Goal: Task Accomplishment & Management: Use online tool/utility

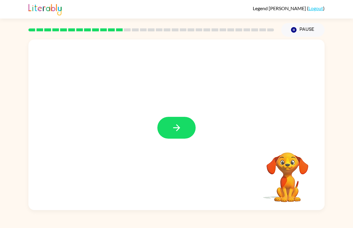
click at [181, 127] on icon "button" at bounding box center [176, 128] width 10 height 10
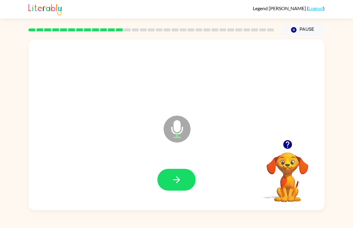
click at [175, 178] on icon "button" at bounding box center [176, 180] width 10 height 10
click at [181, 181] on icon "button" at bounding box center [176, 180] width 10 height 10
click at [178, 181] on icon "button" at bounding box center [176, 180] width 10 height 10
click at [188, 178] on button "button" at bounding box center [176, 180] width 38 height 22
click at [175, 186] on button "button" at bounding box center [176, 180] width 38 height 22
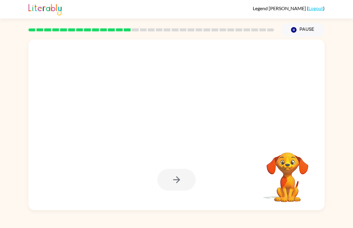
click at [171, 182] on div at bounding box center [176, 180] width 38 height 22
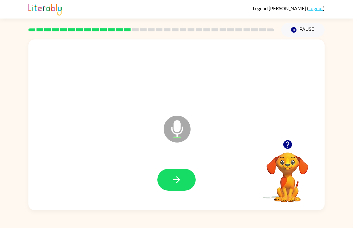
click at [181, 180] on icon "button" at bounding box center [176, 180] width 10 height 10
click at [174, 178] on icon "button" at bounding box center [176, 180] width 10 height 10
click at [167, 172] on button "button" at bounding box center [176, 180] width 38 height 22
click at [181, 187] on button "button" at bounding box center [176, 180] width 38 height 22
click at [178, 175] on icon "button" at bounding box center [176, 180] width 10 height 10
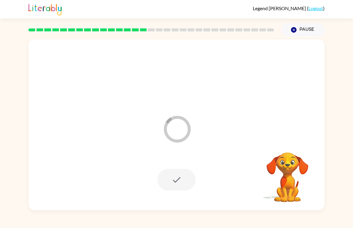
click at [177, 180] on div at bounding box center [176, 180] width 38 height 22
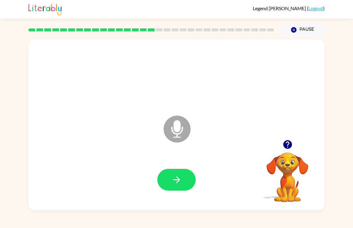
click at [182, 182] on button "button" at bounding box center [176, 180] width 38 height 22
click at [171, 175] on icon "button" at bounding box center [176, 180] width 10 height 10
click at [173, 188] on button "button" at bounding box center [176, 180] width 38 height 22
click at [166, 177] on button "button" at bounding box center [176, 180] width 38 height 22
click at [154, 178] on div at bounding box center [176, 179] width 284 height 49
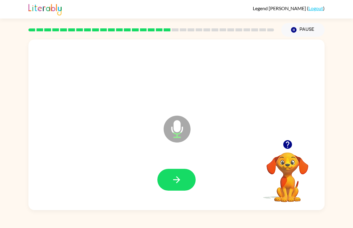
click at [177, 185] on icon "button" at bounding box center [176, 180] width 10 height 10
click at [177, 185] on div at bounding box center [176, 179] width 284 height 49
click at [171, 186] on button "button" at bounding box center [176, 180] width 38 height 22
click at [177, 178] on icon "button" at bounding box center [176, 180] width 10 height 10
click at [170, 184] on button "button" at bounding box center [176, 180] width 38 height 22
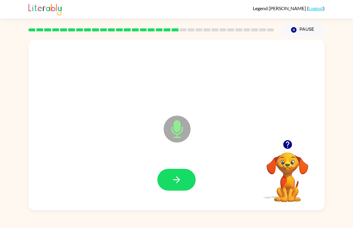
click at [165, 175] on button "button" at bounding box center [176, 180] width 38 height 22
click at [292, 150] on button "button" at bounding box center [287, 144] width 15 height 15
click at [303, 144] on div at bounding box center [287, 144] width 60 height 15
click at [286, 149] on icon "button" at bounding box center [287, 144] width 9 height 9
click at [181, 180] on icon "button" at bounding box center [176, 180] width 10 height 10
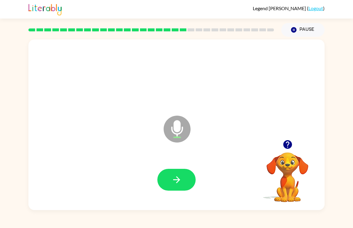
click at [176, 186] on button "button" at bounding box center [176, 180] width 38 height 22
click at [195, 170] on div at bounding box center [176, 180] width 38 height 22
click at [190, 180] on button "button" at bounding box center [176, 180] width 38 height 22
click at [176, 172] on button "button" at bounding box center [176, 180] width 38 height 22
click at [175, 181] on icon "button" at bounding box center [176, 180] width 10 height 10
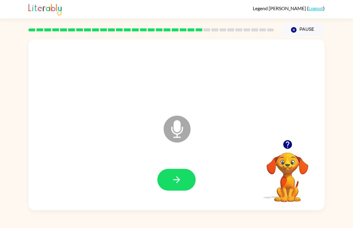
click at [172, 174] on button "button" at bounding box center [176, 180] width 38 height 22
click at [172, 182] on icon "button" at bounding box center [176, 180] width 10 height 10
click at [171, 167] on div at bounding box center [176, 179] width 284 height 49
click at [169, 178] on button "button" at bounding box center [176, 180] width 38 height 22
click at [183, 176] on button "button" at bounding box center [176, 180] width 38 height 22
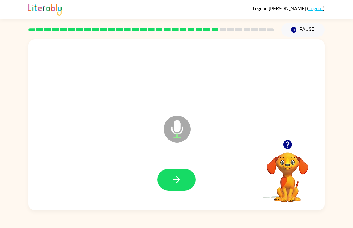
click at [175, 180] on icon "button" at bounding box center [176, 179] width 7 height 7
click at [184, 175] on button "button" at bounding box center [176, 180] width 38 height 22
click at [291, 138] on button "button" at bounding box center [287, 144] width 15 height 15
click at [185, 174] on button "button" at bounding box center [176, 180] width 38 height 22
click at [178, 175] on icon "button" at bounding box center [176, 180] width 10 height 10
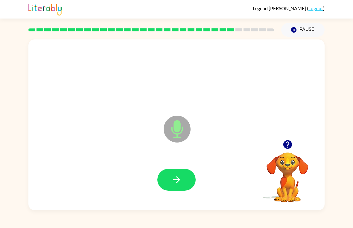
click at [172, 170] on button "button" at bounding box center [176, 180] width 38 height 22
click at [183, 177] on button "button" at bounding box center [176, 180] width 38 height 22
click at [170, 173] on button "button" at bounding box center [176, 180] width 38 height 22
click at [181, 177] on icon "button" at bounding box center [176, 180] width 10 height 10
click at [153, 183] on div at bounding box center [176, 179] width 284 height 49
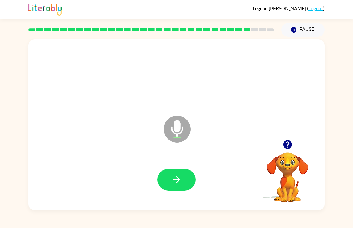
click at [162, 178] on button "button" at bounding box center [176, 180] width 38 height 22
click at [173, 175] on icon "button" at bounding box center [176, 180] width 10 height 10
click at [172, 178] on icon "button" at bounding box center [176, 180] width 10 height 10
click at [172, 177] on icon "button" at bounding box center [176, 180] width 10 height 10
click at [171, 189] on button "button" at bounding box center [176, 180] width 38 height 22
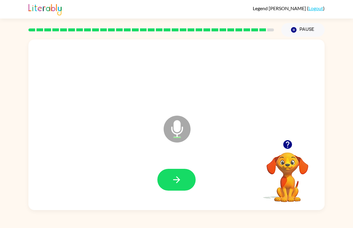
click at [172, 181] on icon "button" at bounding box center [176, 180] width 10 height 10
